Goal: Information Seeking & Learning: Learn about a topic

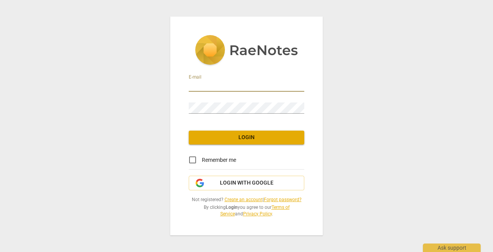
click at [195, 83] on input "email" at bounding box center [246, 85] width 115 height 11
type input "[EMAIL_ADDRESS][DOMAIN_NAME]"
click at [234, 182] on span "Login with Google" at bounding box center [247, 183] width 54 height 8
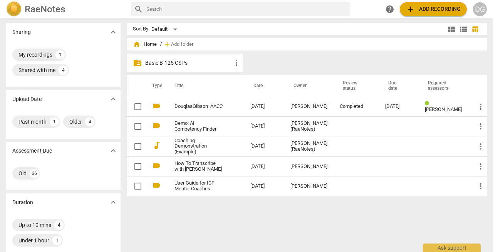
scroll to position [3, 0]
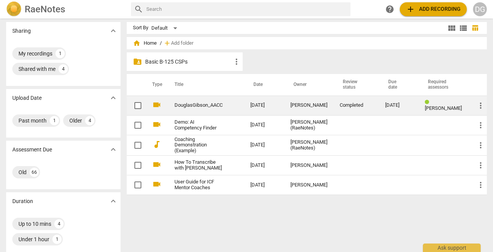
click at [188, 103] on link "DouglasGibson_AACC" at bounding box center [198, 105] width 48 height 6
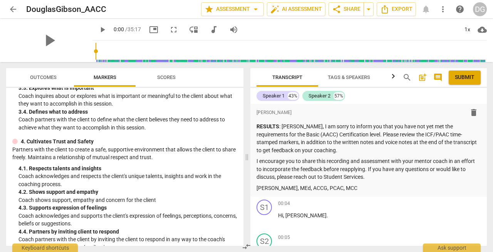
scroll to position [177, 0]
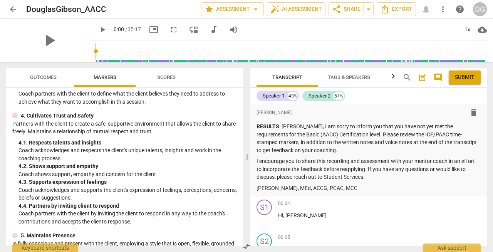
click at [34, 77] on span "Outcomes" at bounding box center [43, 77] width 27 height 6
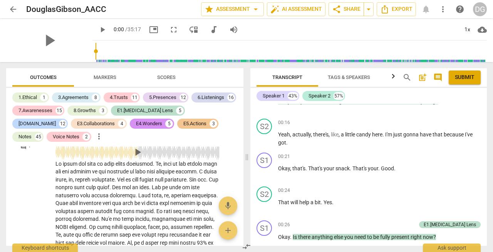
scroll to position [8156, 0]
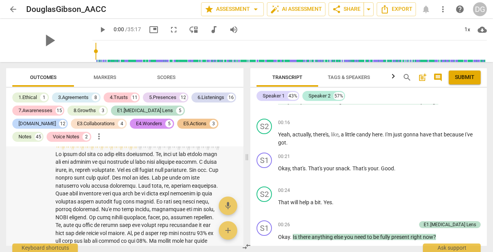
click at [137, 149] on span "play_arrow" at bounding box center [137, 142] width 12 height 12
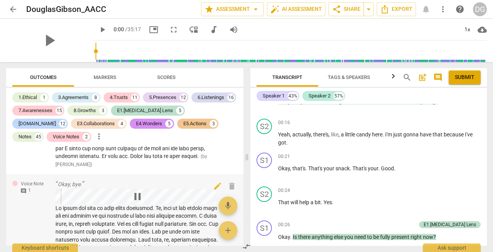
scroll to position [8172, 0]
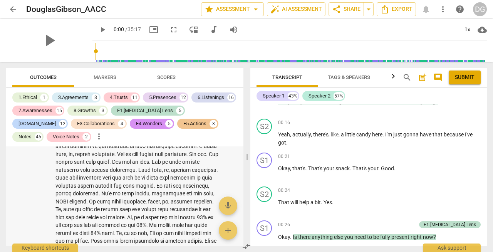
click at [132, 133] on span "pause" at bounding box center [137, 126] width 12 height 12
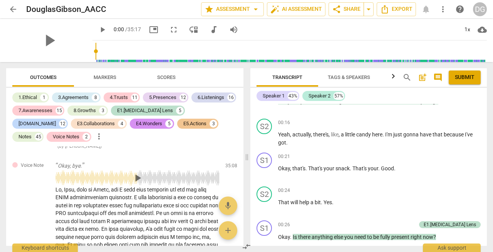
scroll to position [7539, 0]
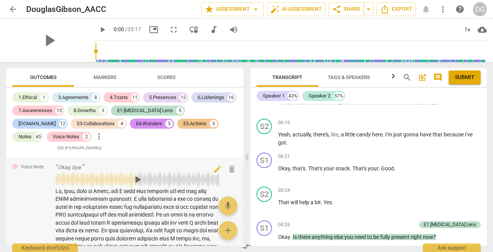
click at [137, 186] on span "play_arrow" at bounding box center [137, 179] width 12 height 12
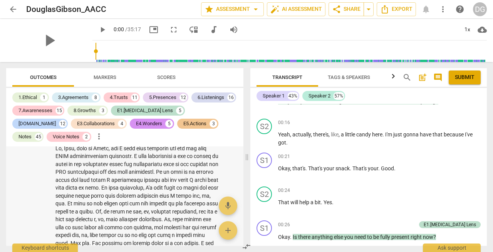
scroll to position [7581, 0]
click at [133, 143] on span "pause" at bounding box center [137, 137] width 12 height 12
click at [133, 143] on span "play_arrow" at bounding box center [137, 137] width 12 height 12
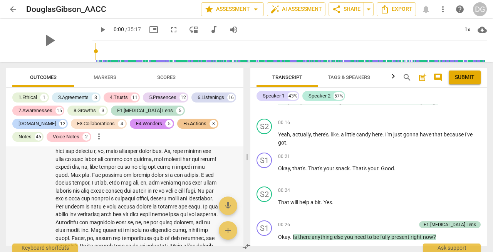
scroll to position [7651, 0]
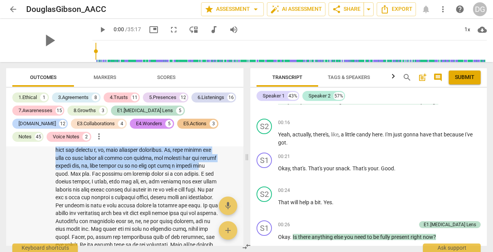
drag, startPoint x: 124, startPoint y: 188, endPoint x: 125, endPoint y: 161, distance: 27.3
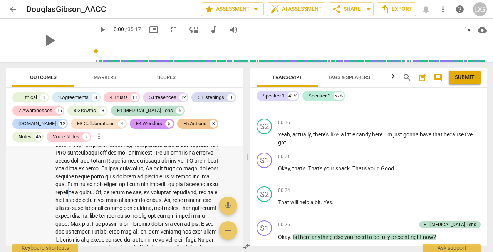
scroll to position [7565, 0]
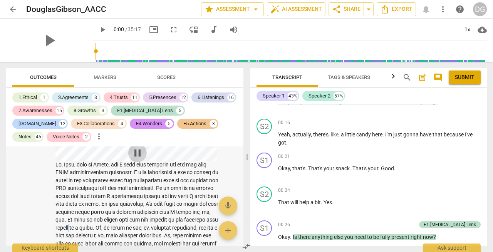
click at [135, 159] on span "pause" at bounding box center [137, 153] width 12 height 12
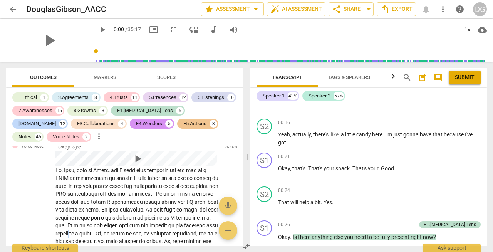
scroll to position [7576, 0]
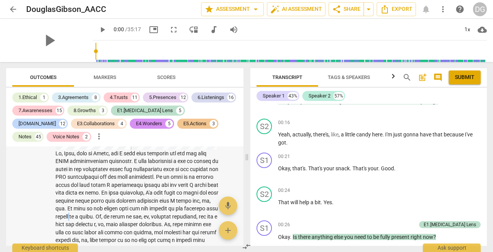
click at [137, 148] on span "play_arrow" at bounding box center [137, 142] width 12 height 12
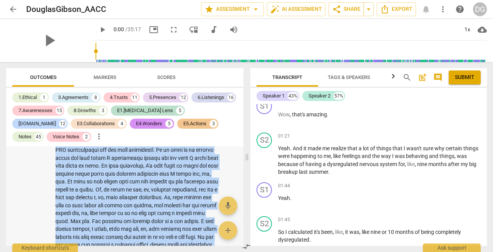
scroll to position [7558, 0]
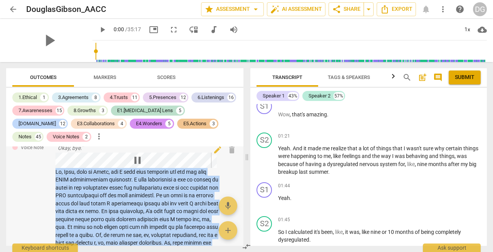
drag, startPoint x: 184, startPoint y: 192, endPoint x: 57, endPoint y: 176, distance: 128.1
copy div "Hi, [PERSON_NAME], this is [PERSON_NAME], and I have some feedback for you for …"
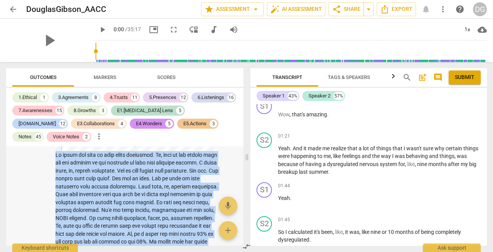
scroll to position [8154, 0]
drag, startPoint x: 202, startPoint y: 194, endPoint x: 52, endPoint y: 186, distance: 149.5
copy div "So those are some of your great strengths. Um, some of the things that you can …"
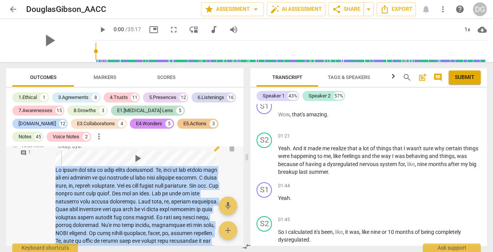
scroll to position [8142, 0]
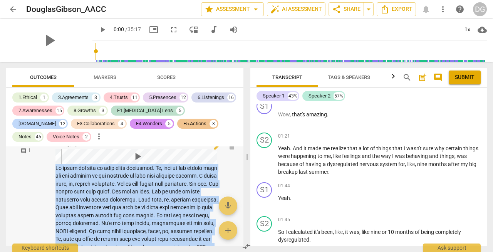
click at [136, 162] on span "play_arrow" at bounding box center [137, 156] width 12 height 12
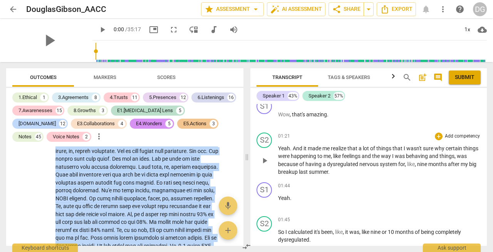
scroll to position [0, 0]
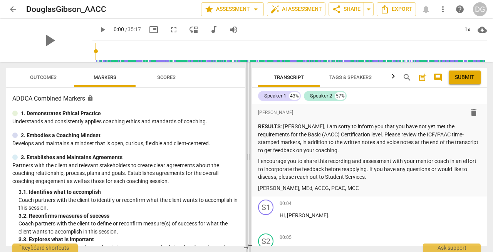
click at [249, 155] on span at bounding box center [248, 157] width 5 height 190
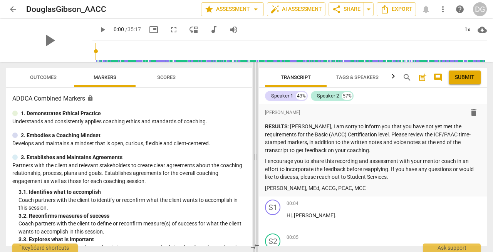
drag, startPoint x: 248, startPoint y: 154, endPoint x: 255, endPoint y: 154, distance: 6.9
click at [255, 154] on span at bounding box center [255, 157] width 5 height 190
click at [257, 156] on span at bounding box center [256, 157] width 5 height 190
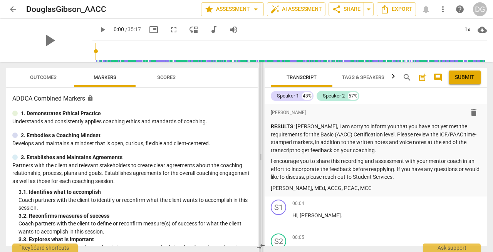
drag, startPoint x: 256, startPoint y: 156, endPoint x: 260, endPoint y: 156, distance: 4.3
click at [260, 156] on span at bounding box center [261, 157] width 5 height 190
click at [36, 77] on span "Outcomes" at bounding box center [43, 77] width 27 height 6
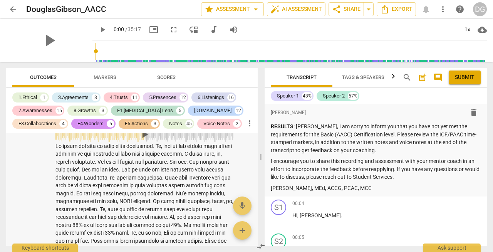
scroll to position [7968, 0]
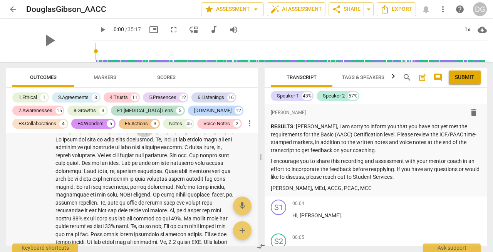
click at [144, 134] on span "play_arrow" at bounding box center [144, 128] width 12 height 12
click at [138, 134] on span "pause" at bounding box center [144, 128] width 12 height 12
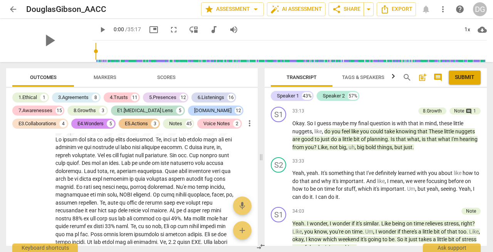
scroll to position [10640, 0]
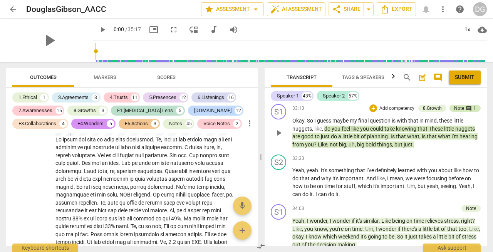
click at [464, 112] on div "comment 1" at bounding box center [470, 108] width 12 height 7
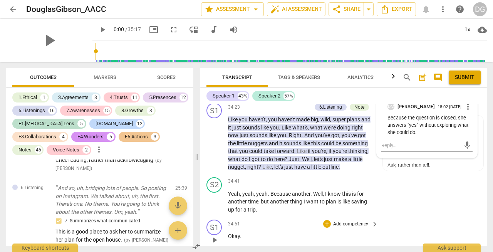
scroll to position [11536, 0]
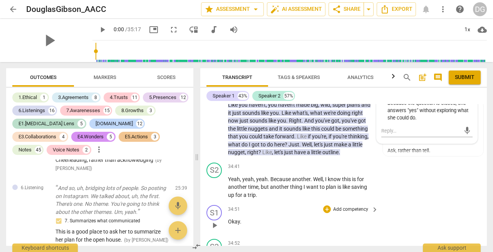
click at [349, 206] on p "Add competency" at bounding box center [350, 209] width 37 height 7
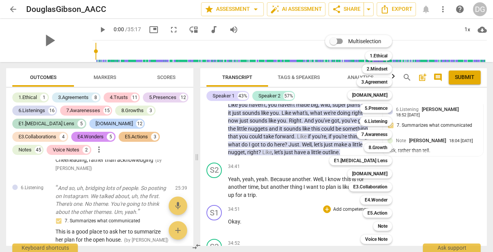
click at [309, 172] on div at bounding box center [246, 126] width 493 height 252
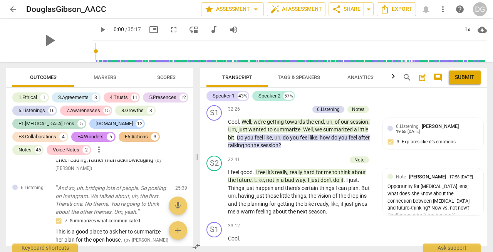
scroll to position [11125, 0]
click at [362, 223] on p "Add competency" at bounding box center [350, 226] width 37 height 7
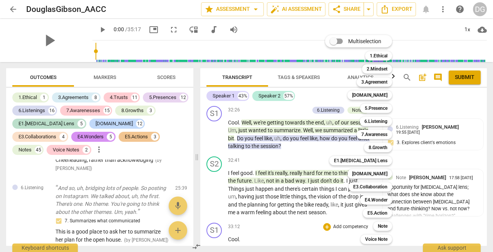
click at [340, 208] on div "Multiselection m 1.Ethical 1 2.Mindset 2 3.Agreement 3 4.Trust 4 5.Presence 5 6…" at bounding box center [364, 139] width 85 height 213
click at [340, 196] on div "Multiselection m 1.Ethical 1 2.Mindset 2 3.Agreement 3 4.Trust 4 5.Presence 5 6…" at bounding box center [364, 139] width 85 height 213
click at [428, 197] on div at bounding box center [246, 126] width 493 height 252
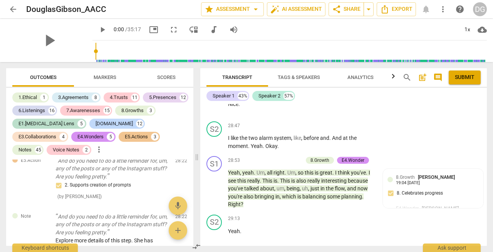
scroll to position [7602, 0]
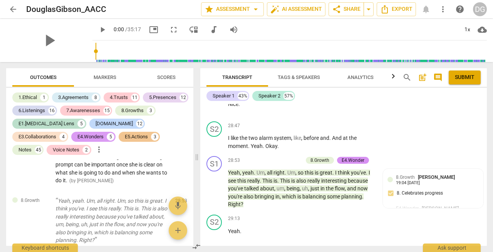
click at [77, 135] on div "E4.Wonders" at bounding box center [90, 137] width 26 height 8
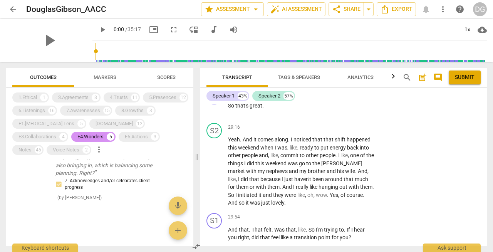
scroll to position [9892, 0]
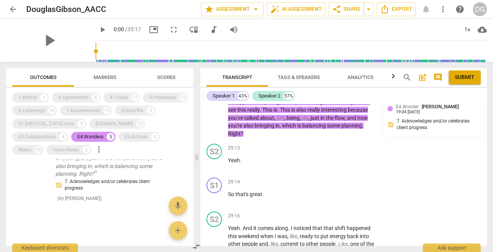
click at [104, 227] on div at bounding box center [99, 233] width 187 height 25
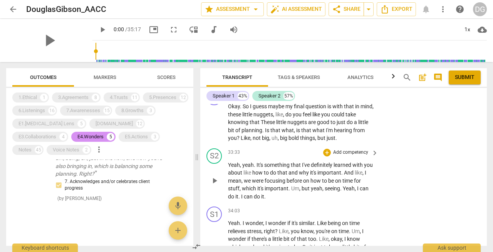
scroll to position [11151, 0]
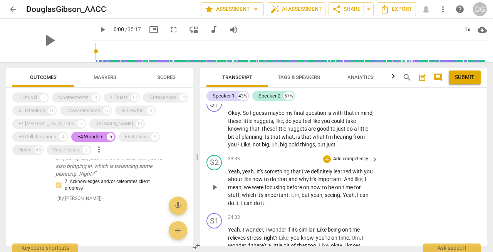
click at [363, 162] on p "Add competency" at bounding box center [350, 159] width 37 height 7
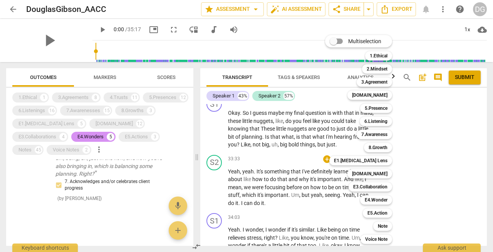
click at [418, 207] on div at bounding box center [246, 126] width 493 height 252
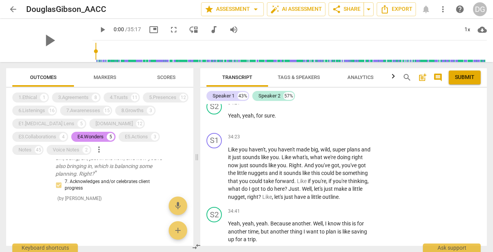
scroll to position [11799, 0]
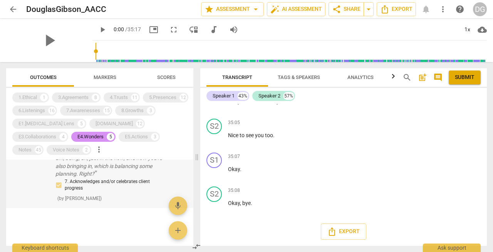
click at [19, 174] on div "E4.Wonder Yeah, yeah. Um, all right. Um, so this is great. I think you've. I se…" at bounding box center [99, 166] width 187 height 84
click at [30, 100] on div "1.Ethical" at bounding box center [27, 98] width 18 height 8
click at [71, 95] on div "3.Agreements" at bounding box center [73, 98] width 30 height 8
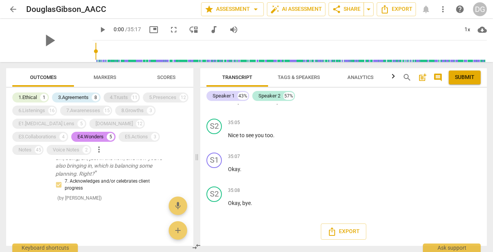
click at [123, 98] on div "4.Trusts" at bounding box center [119, 98] width 18 height 8
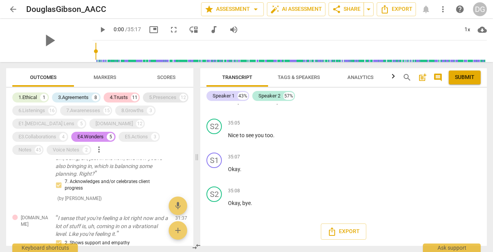
click at [167, 94] on div "5.Presences" at bounding box center [162, 98] width 27 height 8
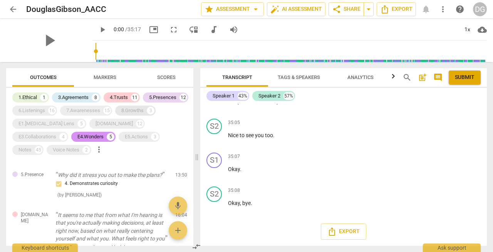
scroll to position [11826, 0]
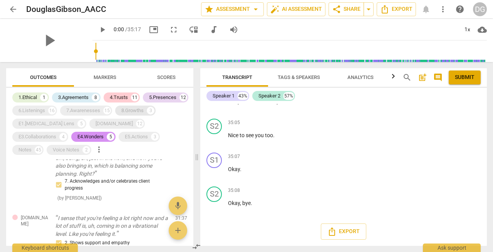
click at [141, 109] on div "8.Growths" at bounding box center [132, 111] width 22 height 8
click at [88, 112] on div "7.Awarenesses" at bounding box center [83, 111] width 34 height 8
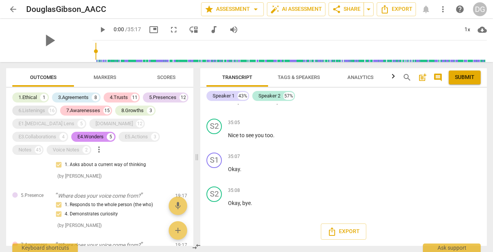
scroll to position [11836, 0]
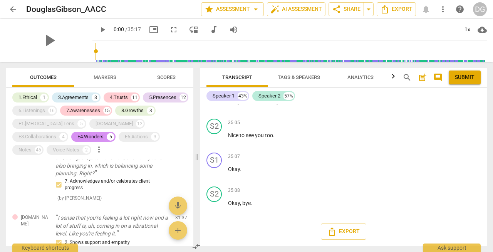
click at [33, 115] on div "1.Ethical 1 3.Agreements 8 4.Trusts 11 5.Presences 12 6.Listenings 16 7.Awarene…" at bounding box center [102, 123] width 181 height 65
click at [36, 129] on div "1.Ethical 1 3.Agreements 8 4.Trusts 11 5.Presences 12 6.Listenings 16 7.Awarene…" at bounding box center [102, 123] width 181 height 65
click at [37, 108] on div "6.Listenings" at bounding box center [31, 111] width 27 height 8
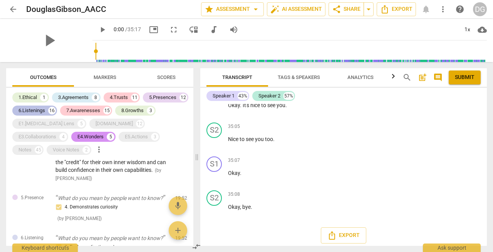
scroll to position [11844, 0]
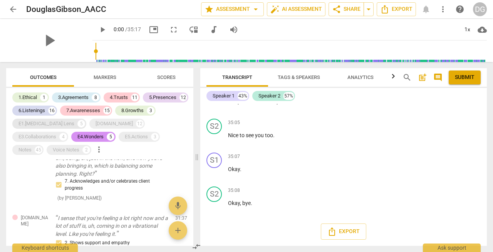
click at [39, 119] on div "E1.ADHD Lens 5" at bounding box center [49, 124] width 74 height 10
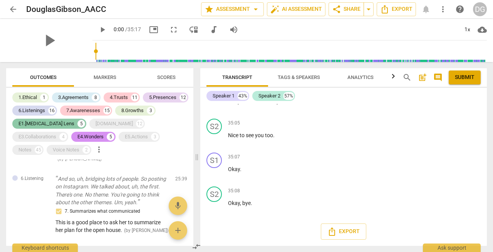
scroll to position [11852, 0]
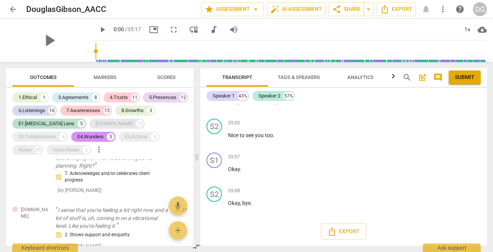
click at [95, 122] on div "[DOMAIN_NAME]" at bounding box center [113, 124] width 37 height 8
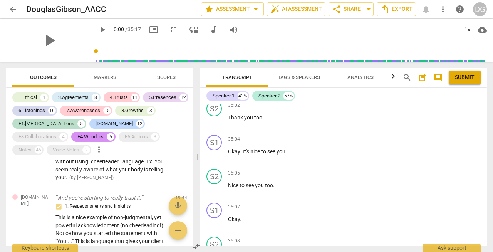
scroll to position [11862, 0]
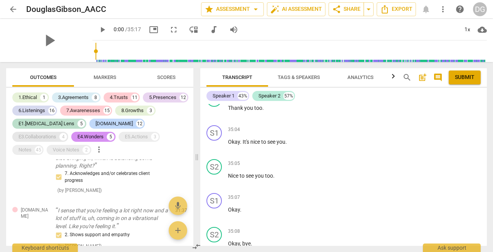
click at [56, 133] on div "E3.Collaborations" at bounding box center [37, 137] width 38 height 8
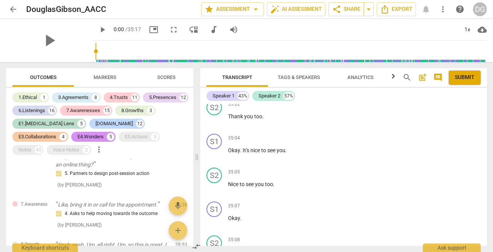
scroll to position [11871, 0]
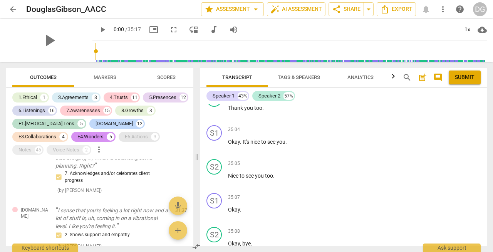
click at [125, 137] on div "E5.Actions" at bounding box center [136, 137] width 23 height 8
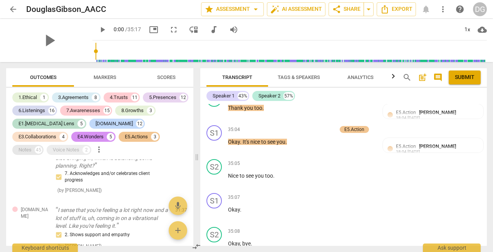
click at [32, 146] on div "Notes" at bounding box center [24, 150] width 13 height 8
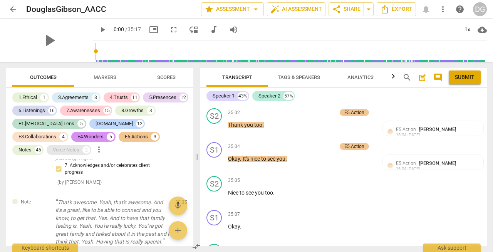
scroll to position [11888, 0]
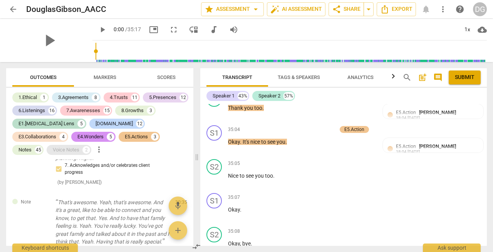
click at [79, 146] on div "Voice Notes" at bounding box center [66, 150] width 27 height 8
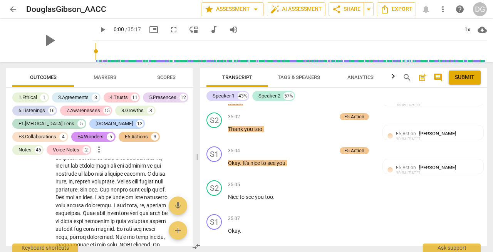
scroll to position [9922, 0]
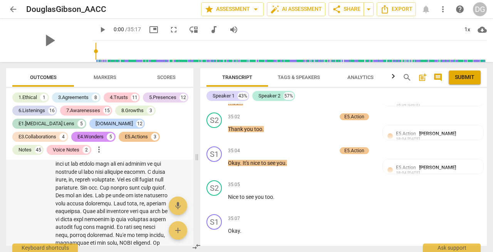
click at [110, 151] on span "play_arrow" at bounding box center [112, 144] width 12 height 12
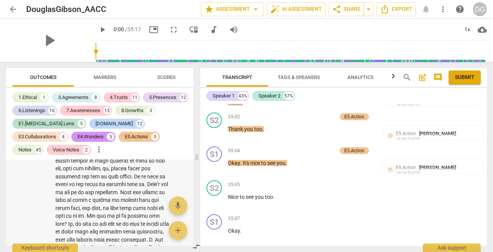
scroll to position [10304, 0]
click at [109, 185] on span at bounding box center [112, 165] width 114 height 788
click at [110, 190] on span at bounding box center [112, 165] width 114 height 788
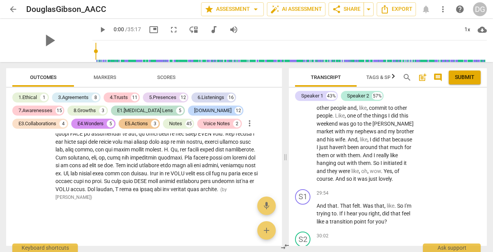
scroll to position [13844, 0]
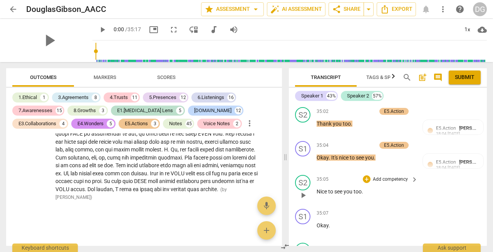
drag, startPoint x: 198, startPoint y: 157, endPoint x: 286, endPoint y: 153, distance: 88.6
click at [286, 153] on span at bounding box center [285, 157] width 5 height 190
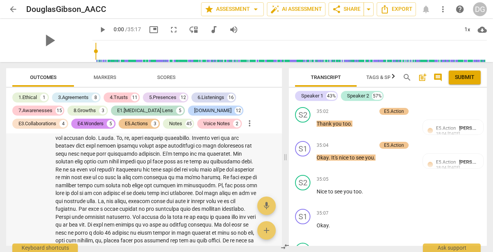
scroll to position [7647, 0]
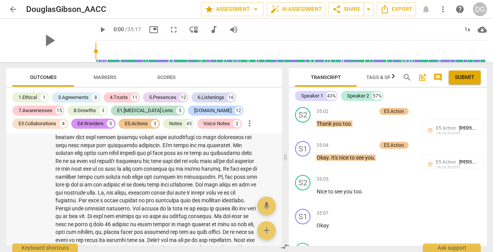
click at [143, 221] on span at bounding box center [156, 232] width 202 height 432
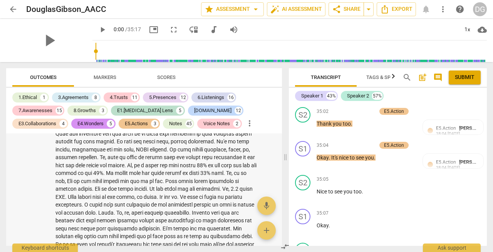
scroll to position [7539, 0]
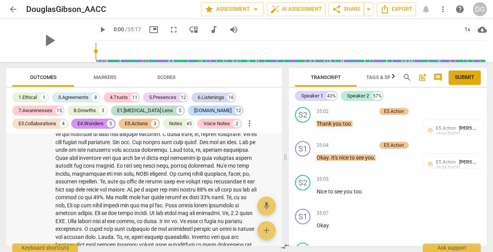
click at [155, 121] on span "play_arrow" at bounding box center [157, 115] width 12 height 12
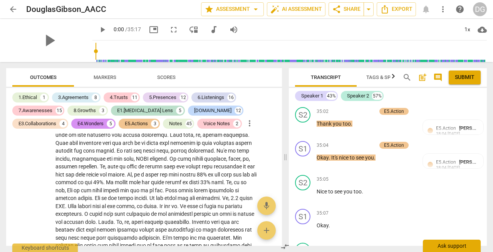
click at [451, 245] on div "Ask support" at bounding box center [452, 245] width 58 height 12
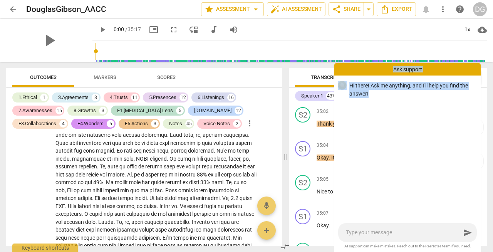
drag, startPoint x: 351, startPoint y: 66, endPoint x: 395, endPoint y: 209, distance: 149.8
click at [395, 209] on div "Ask support Hi there! Ask me anything, and I'll help you find the answer! send …" at bounding box center [407, 157] width 146 height 189
click at [395, 209] on div "Hi there! Ask me anything, and I'll help you find the answer!" at bounding box center [407, 148] width 146 height 146
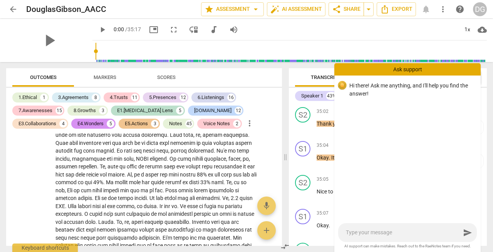
click at [489, 67] on div "Transcript Tags & Speakers Analytics search post_add comment Submit Speaker 1 4…" at bounding box center [389, 157] width 207 height 190
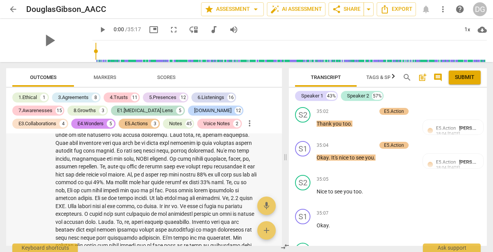
click at [167, 107] on wave at bounding box center [156, 99] width 202 height 15
click at [155, 106] on span "play_arrow" at bounding box center [157, 100] width 12 height 12
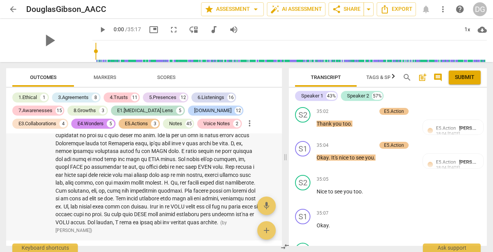
scroll to position [7965, 0]
